Goal: Navigation & Orientation: Go to known website

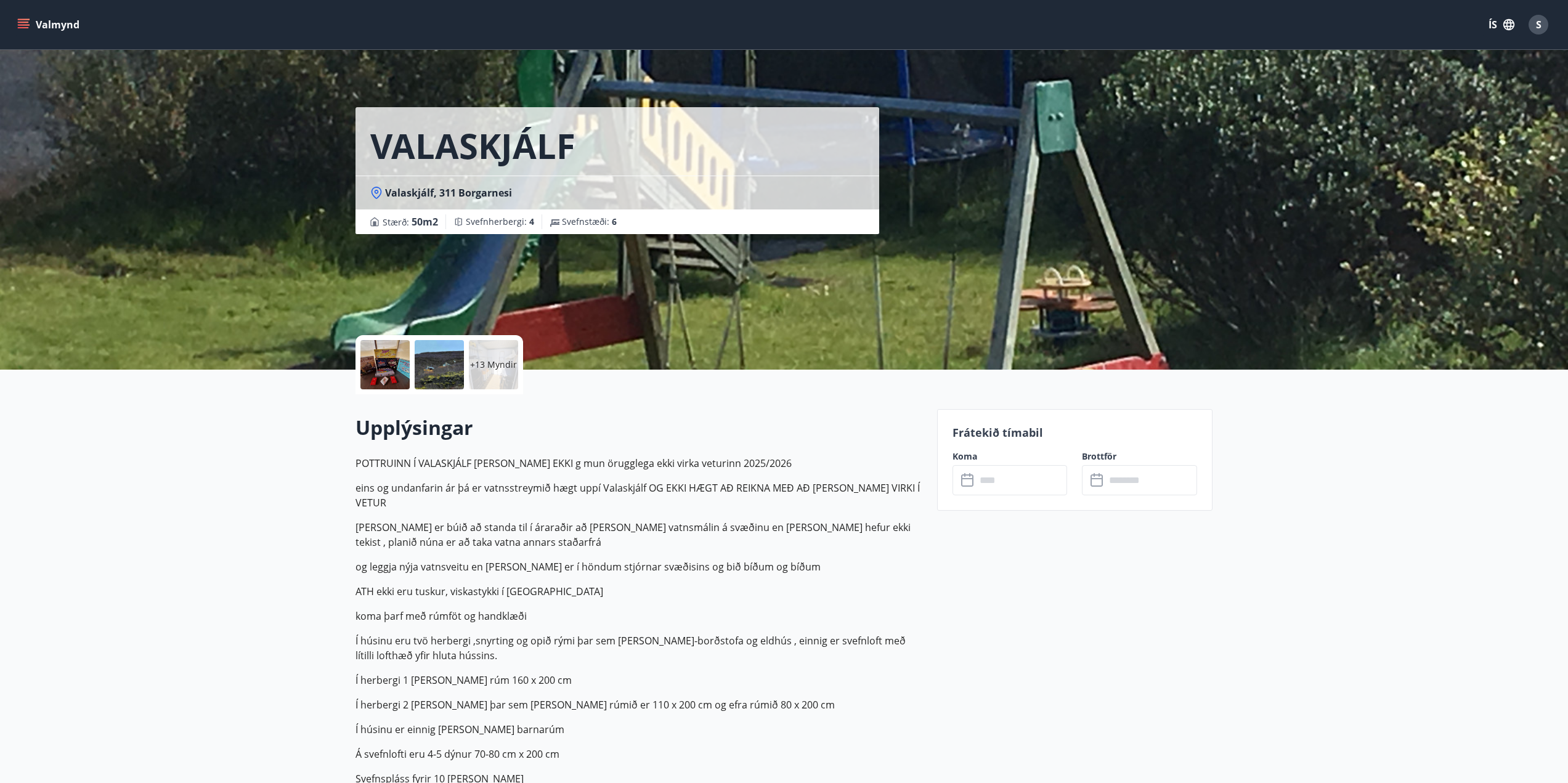
click at [33, 18] on button "Valmynd" at bounding box center [49, 24] width 70 height 22
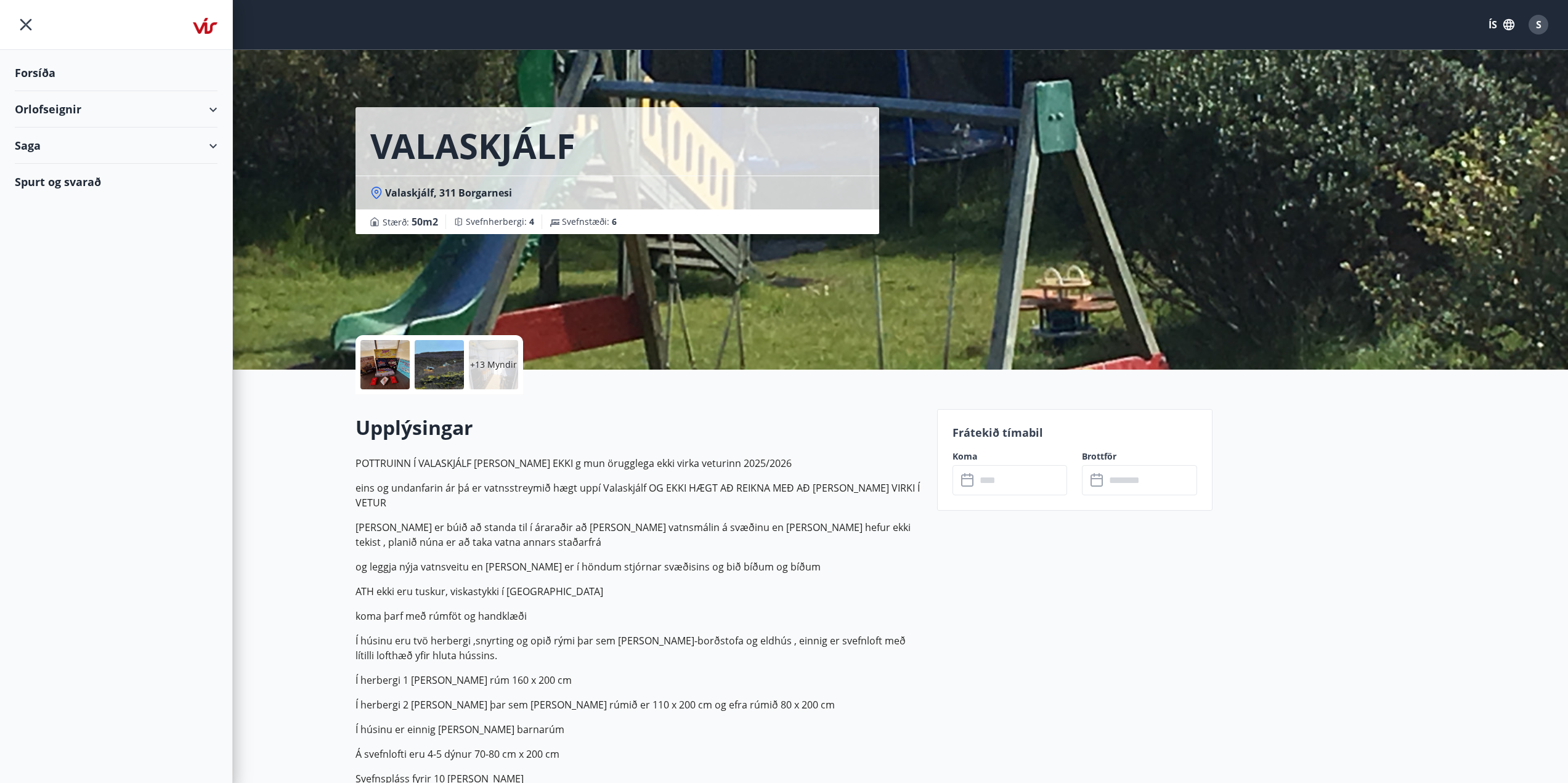
click at [41, 70] on div "Forsíða" at bounding box center [115, 73] width 202 height 36
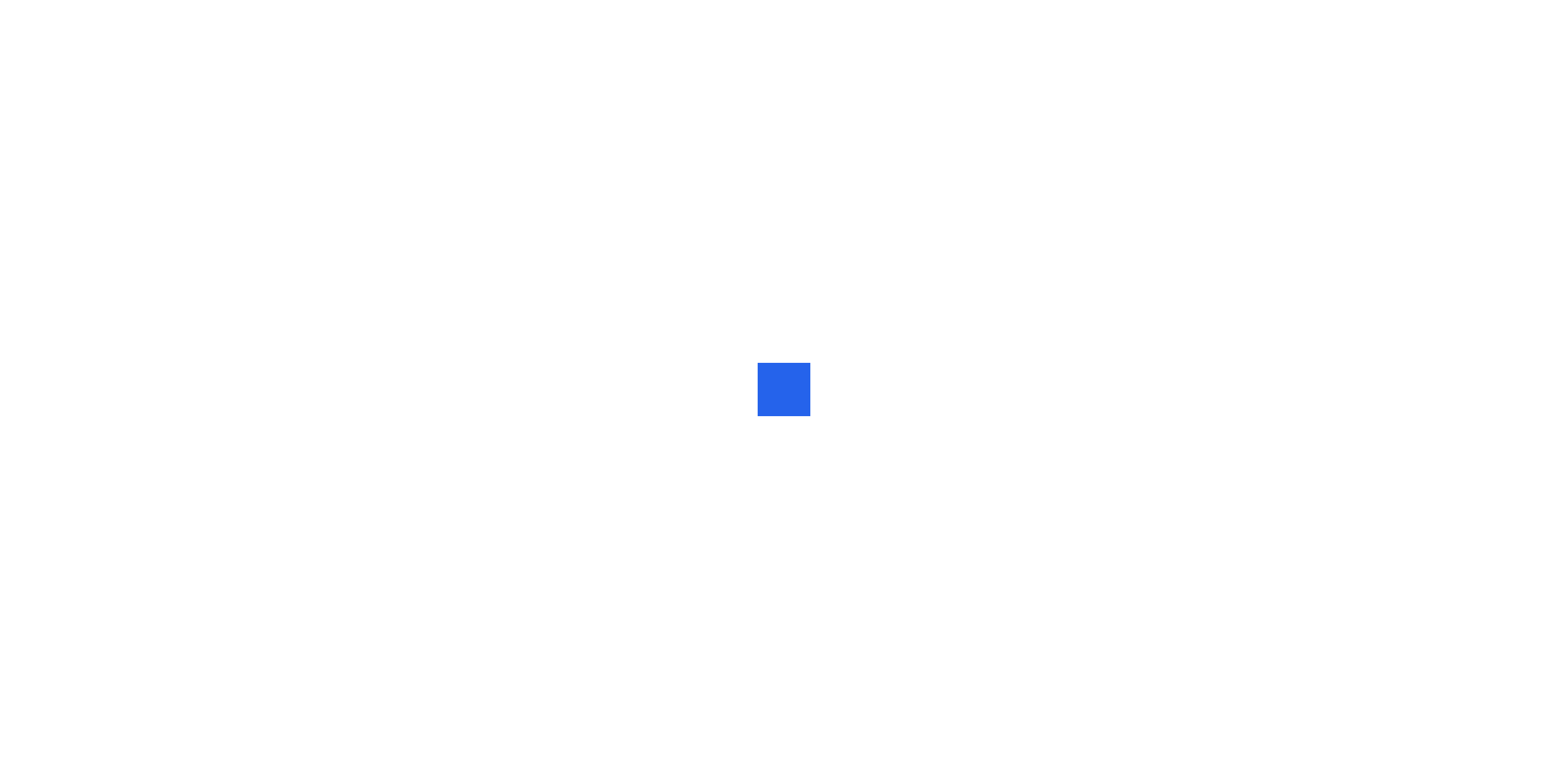
click at [287, 187] on div at bounding box center [784, 390] width 1568 height 779
